Goal: Task Accomplishment & Management: Manage account settings

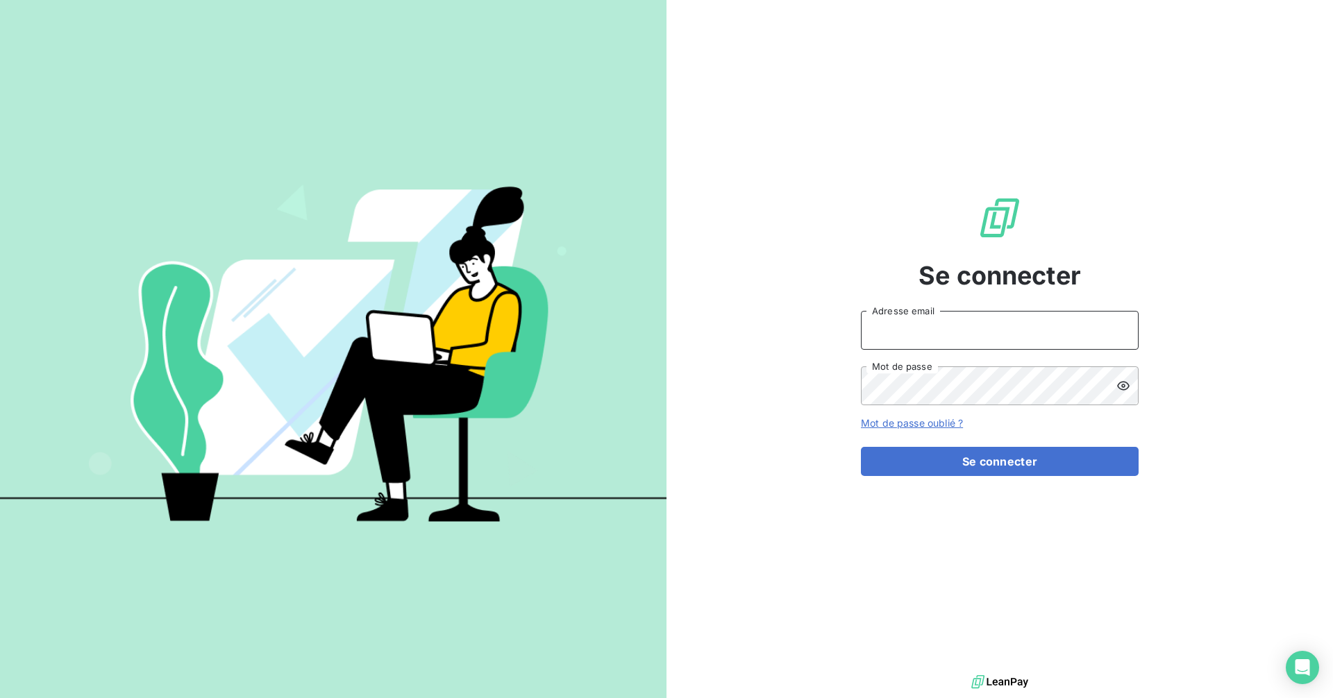
click at [943, 328] on input "Adresse email" at bounding box center [1000, 330] width 278 height 39
click at [861, 447] on button "Se connecter" at bounding box center [1000, 461] width 278 height 29
type input "[EMAIL_ADDRESS][DOMAIN_NAME]"
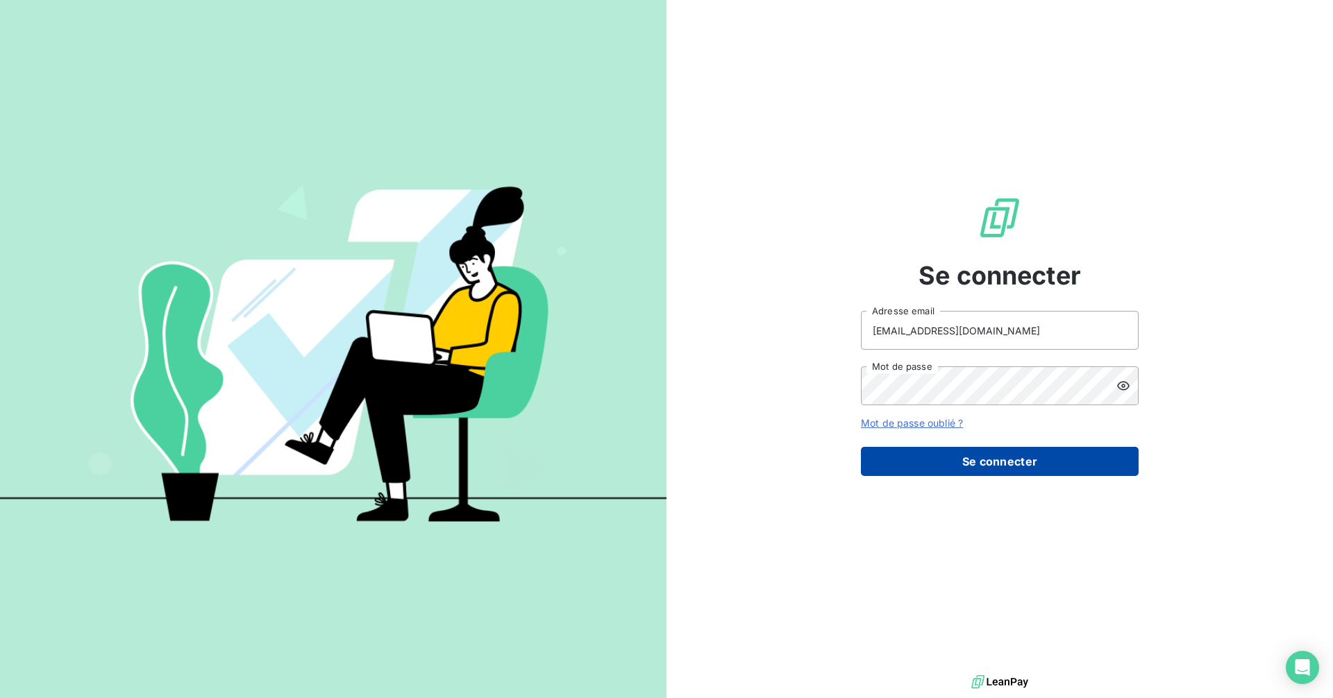
click at [947, 461] on button "Se connecter" at bounding box center [1000, 461] width 278 height 29
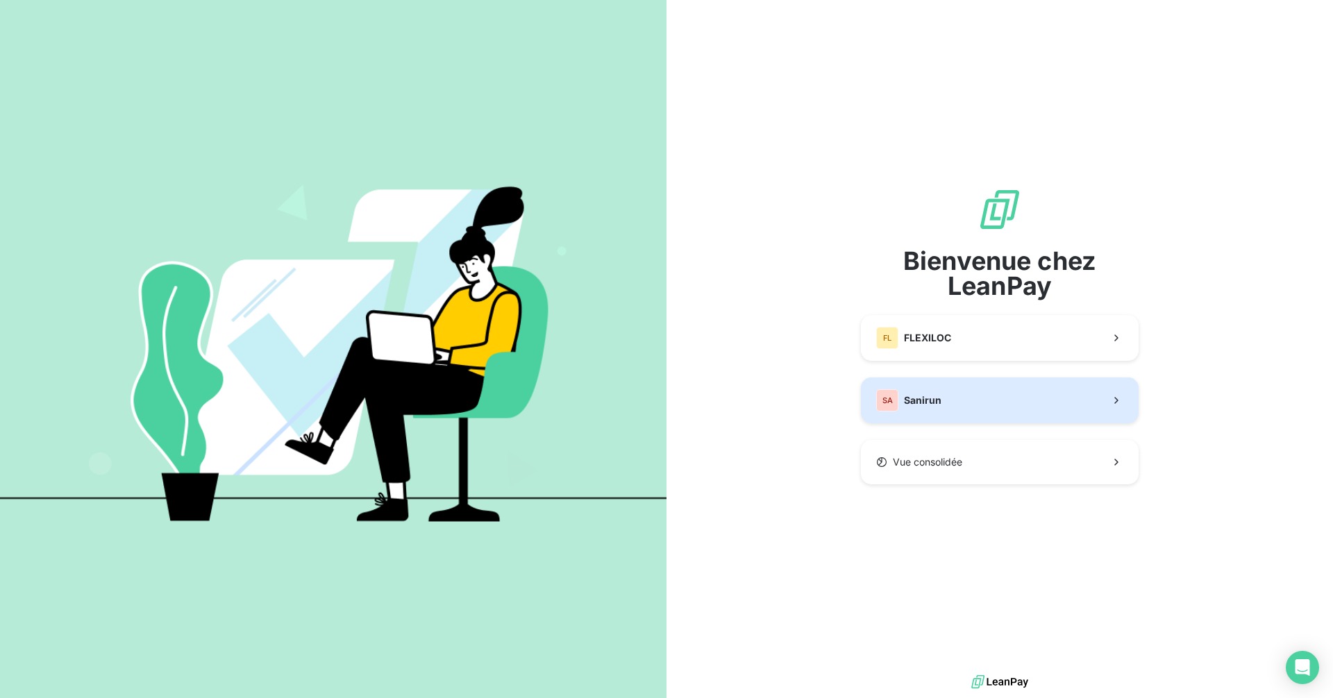
click at [959, 403] on button "SA Sanirun" at bounding box center [1000, 401] width 278 height 46
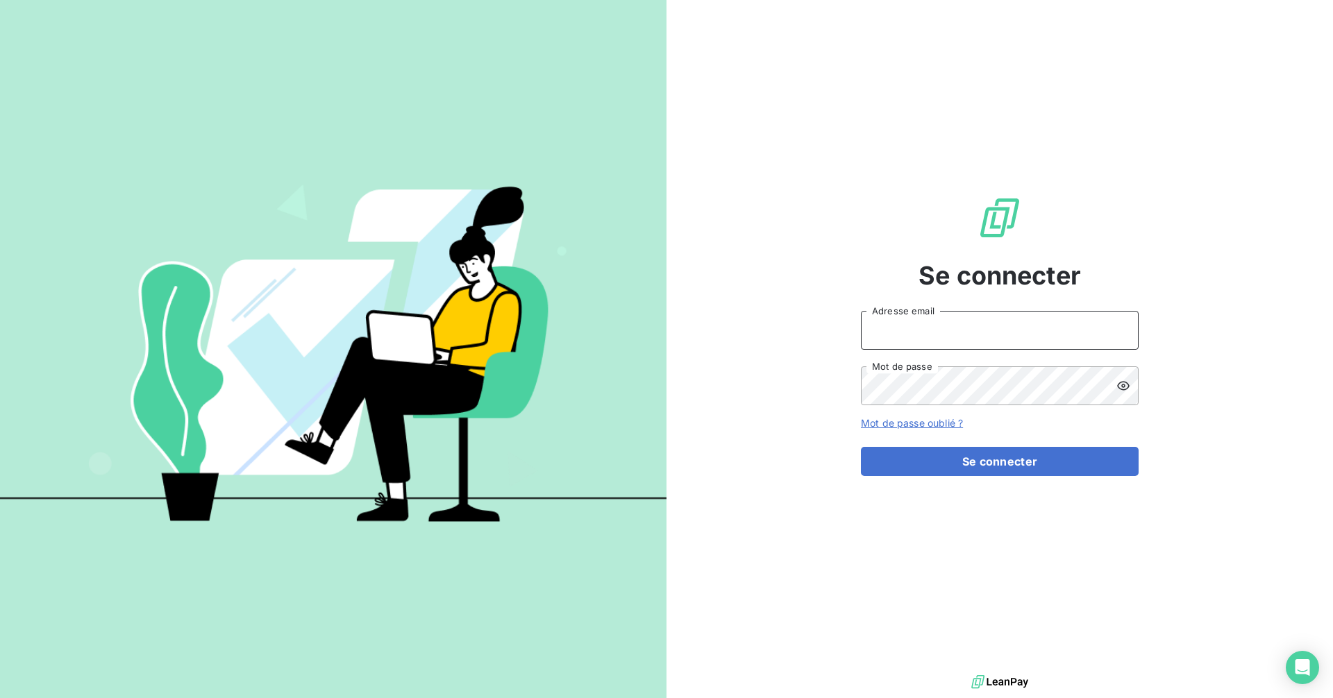
click at [911, 320] on input "Adresse email" at bounding box center [1000, 330] width 278 height 39
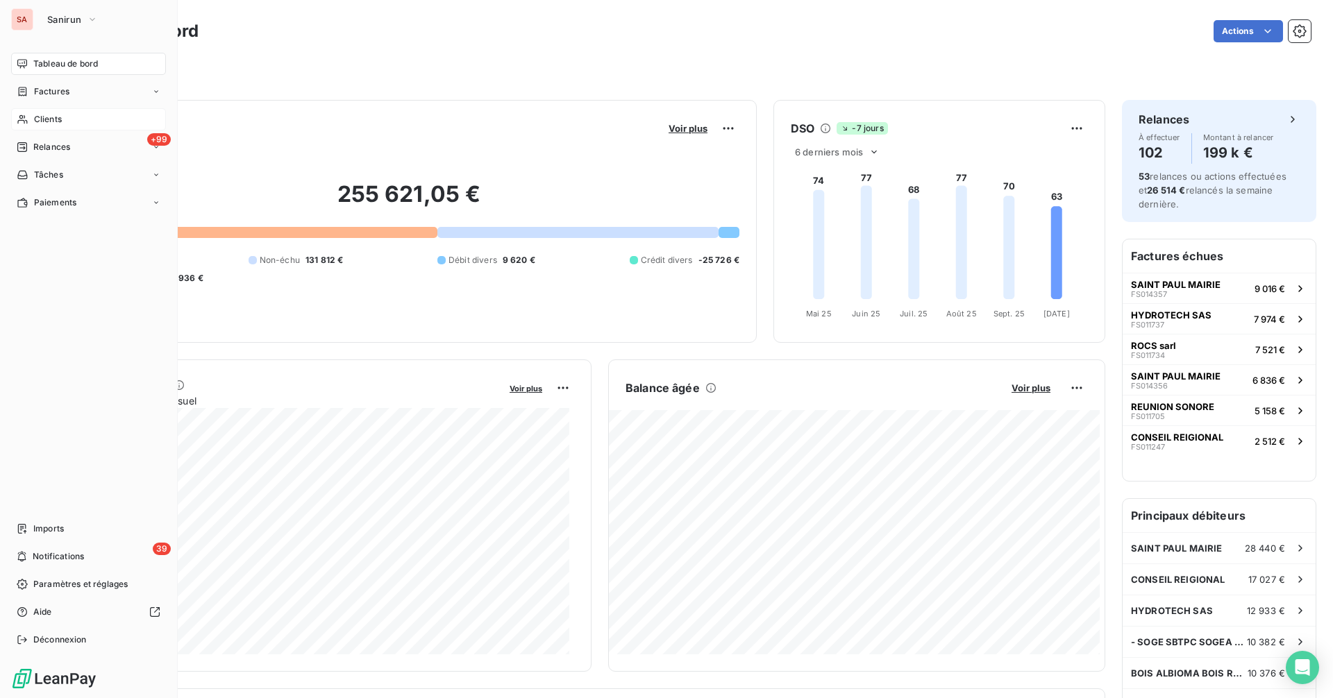
click at [95, 114] on div "Clients" at bounding box center [88, 119] width 155 height 22
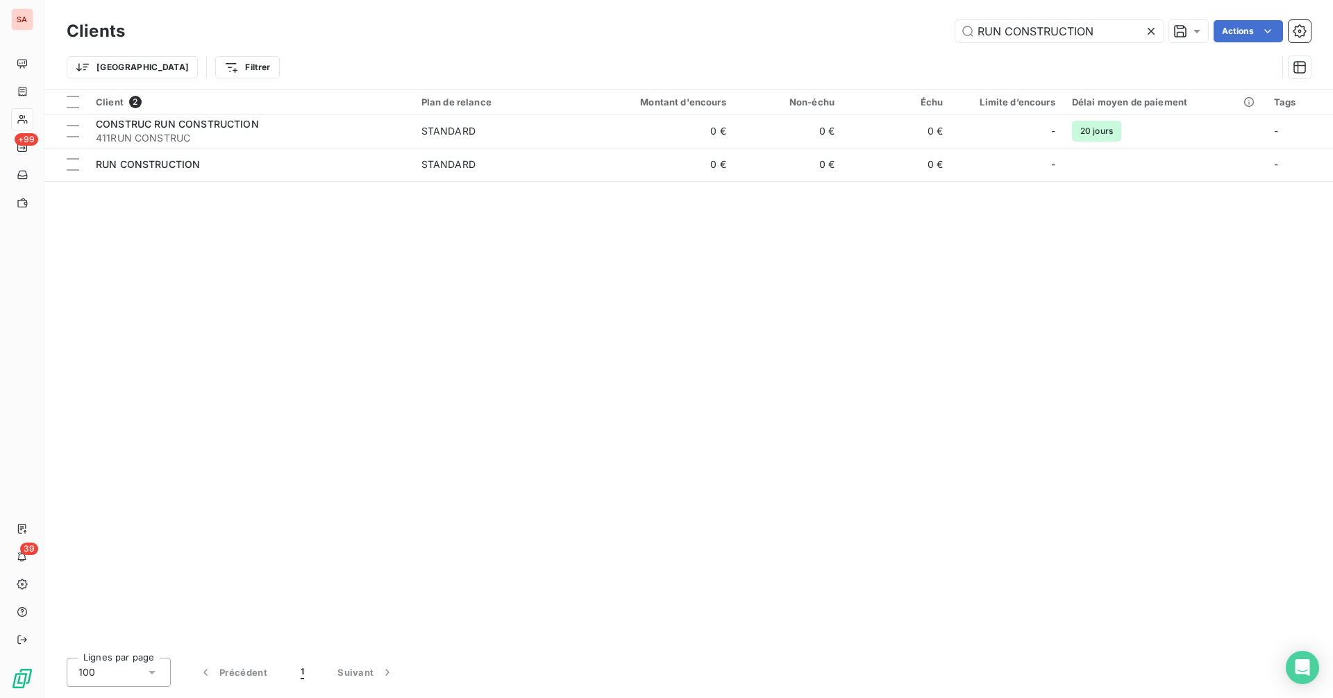
drag, startPoint x: 1102, startPoint y: 27, endPoint x: 910, endPoint y: 24, distance: 191.6
click at [910, 24] on div "RUN CONSTRUCTION Actions" at bounding box center [726, 31] width 1169 height 22
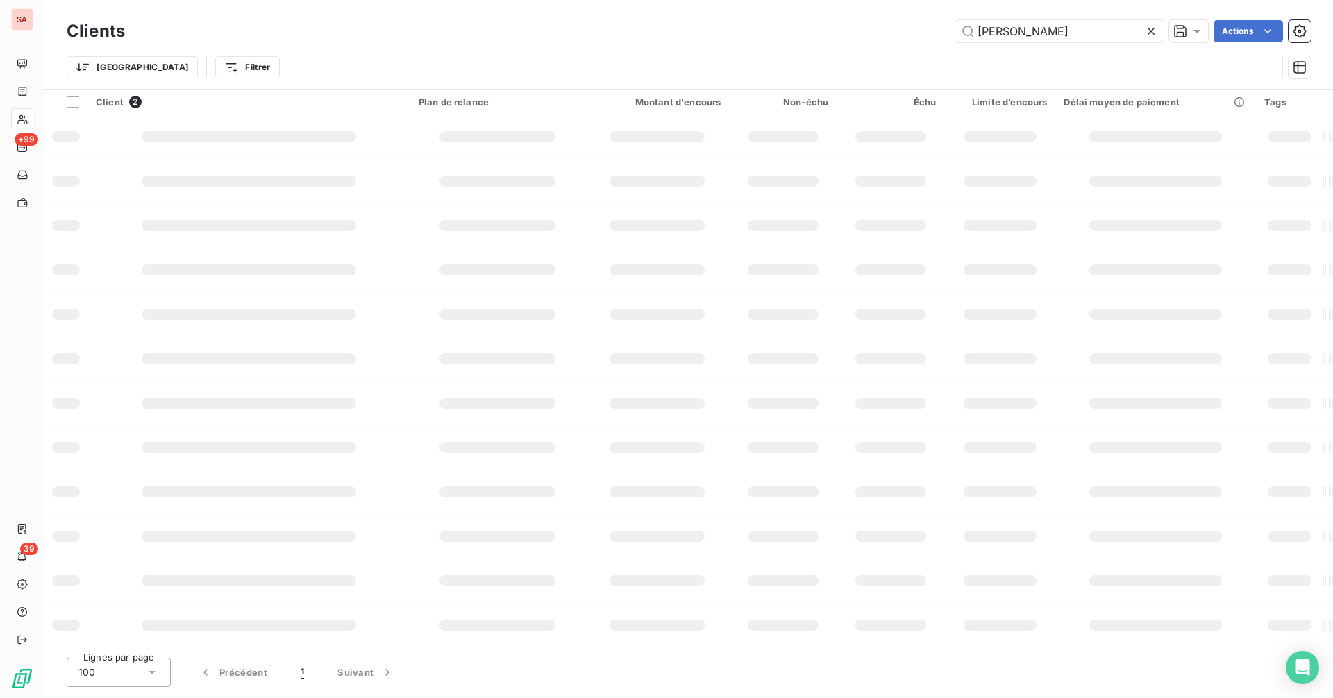
type input "[PERSON_NAME]"
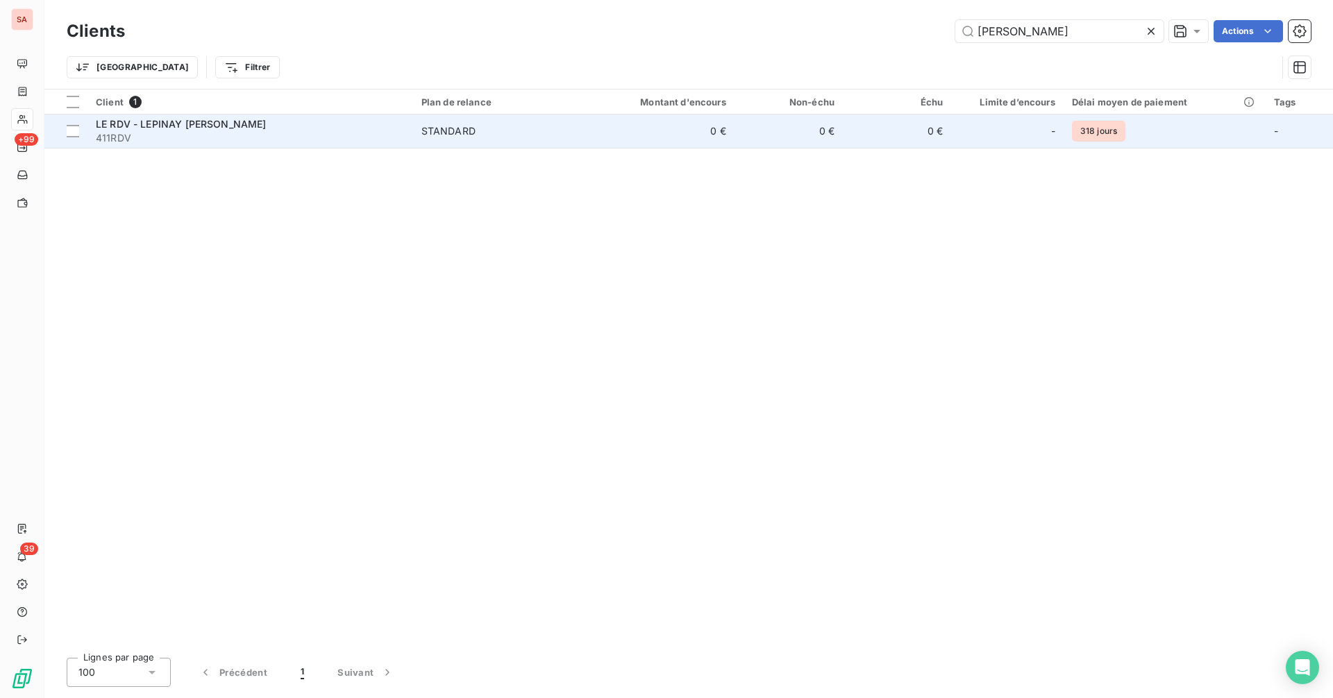
click at [244, 121] on span "LE RDV - LEPINAY [PERSON_NAME]" at bounding box center [181, 124] width 171 height 12
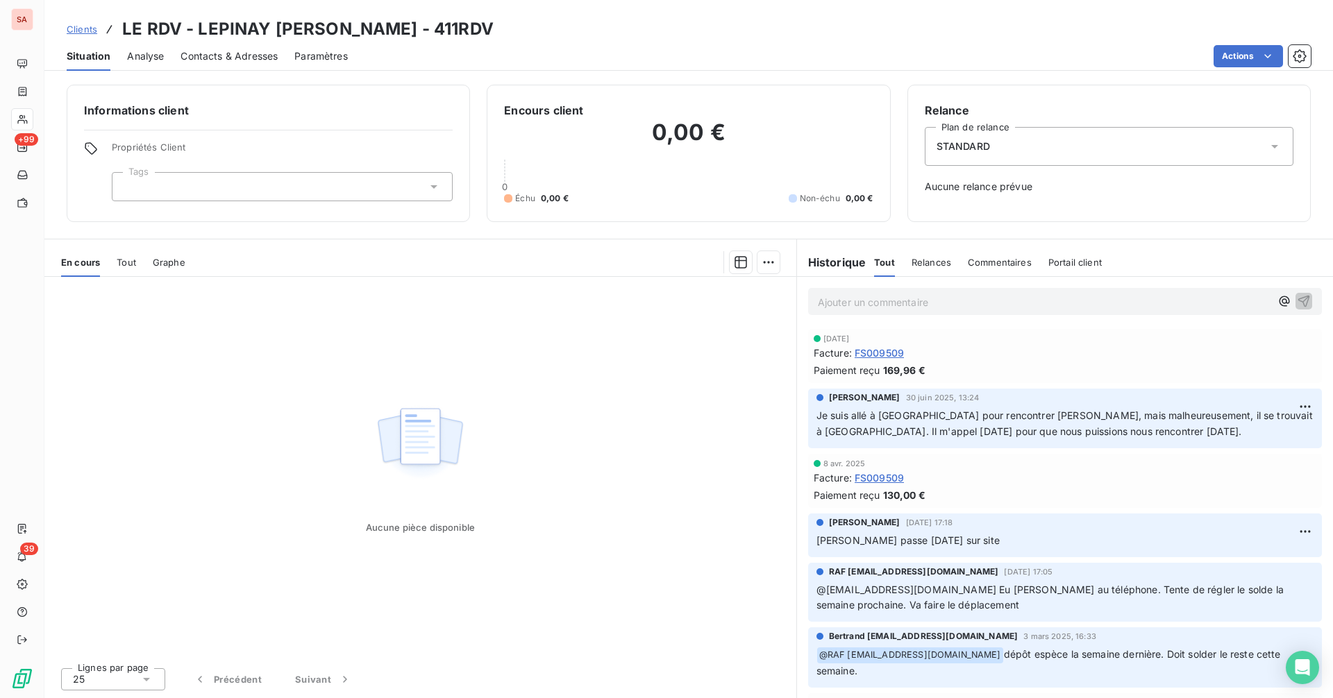
click at [242, 53] on span "Contacts & Adresses" at bounding box center [228, 56] width 97 height 14
